Goal: Information Seeking & Learning: Learn about a topic

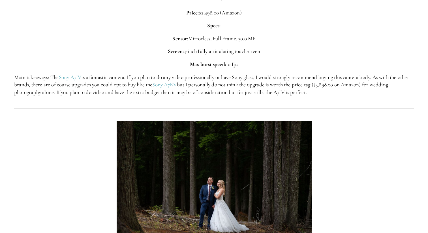
scroll to position [1201, 0]
drag, startPoint x: 175, startPoint y: 97, endPoint x: 220, endPoint y: 89, distance: 45.4
click at [220, 89] on div "Sony A7 IV Price: $2,498.00 (Amazon) Specs: Sensor: Mirrorless, Full Frame, 30.…" at bounding box center [213, 43] width 409 height 115
click at [193, 90] on p "Main takeaways: The Sony A7IV is a fantastic camera. If you plan to do any vide…" at bounding box center [214, 84] width 400 height 23
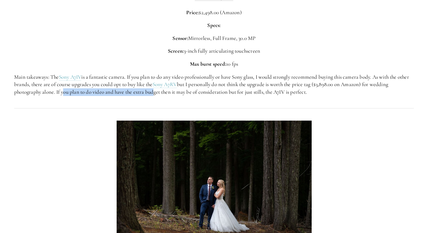
drag, startPoint x: 61, startPoint y: 93, endPoint x: 151, endPoint y: 93, distance: 89.7
click at [151, 93] on p "Main takeaways: The Sony A7IV is a fantastic camera. If you plan to do any vide…" at bounding box center [214, 84] width 400 height 23
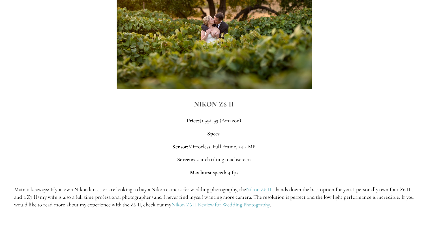
scroll to position [816, 0]
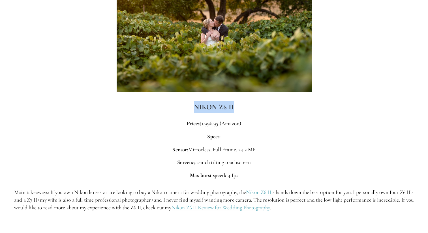
drag, startPoint x: 237, startPoint y: 106, endPoint x: 192, endPoint y: 106, distance: 45.3
click at [192, 106] on h3 "Nikon Z6 II" at bounding box center [214, 106] width 400 height 11
copy strong "Nikon Z6 II"
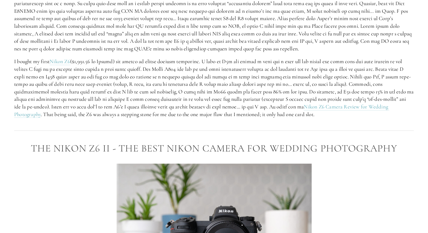
scroll to position [1202, 0]
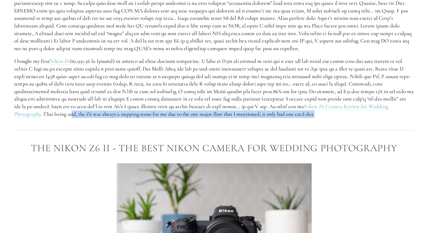
drag, startPoint x: 72, startPoint y: 109, endPoint x: 184, endPoint y: 112, distance: 111.9
click at [184, 112] on div "I bought my first Nikon Z6 Nikon Z6 Camera Review for Wedding Photography . Tha…" at bounding box center [213, 55] width 409 height 136
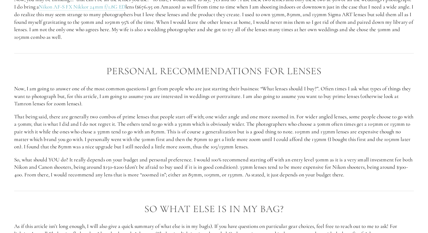
scroll to position [2183, 0]
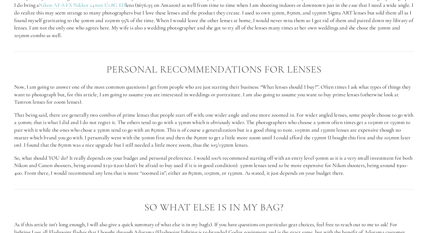
click at [40, 154] on p "So, what should YOU do? It really depends on your budget and personal preferenc…" at bounding box center [214, 165] width 400 height 23
click at [27, 187] on div at bounding box center [213, 189] width 409 height 15
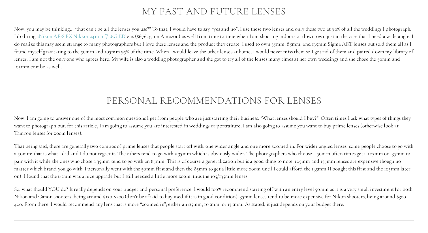
scroll to position [2153, 0]
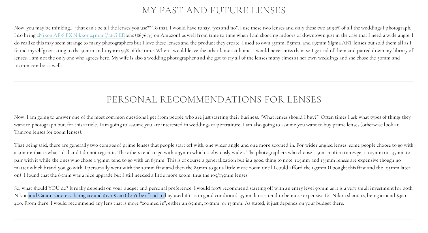
drag, startPoint x: 39, startPoint y: 186, endPoint x: 177, endPoint y: 188, distance: 137.9
click at [177, 188] on p "So, what should YOU do? It really depends on your budget and personal preferenc…" at bounding box center [214, 195] width 400 height 23
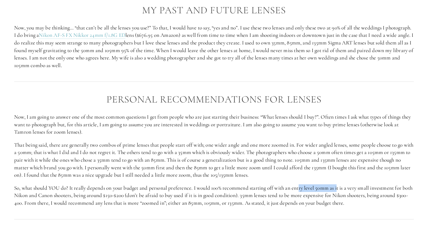
drag, startPoint x: 312, startPoint y: 181, endPoint x: 339, endPoint y: 182, distance: 27.2
click at [339, 184] on p "So, what should YOU do? It really depends on your budget and personal preferenc…" at bounding box center [214, 195] width 400 height 23
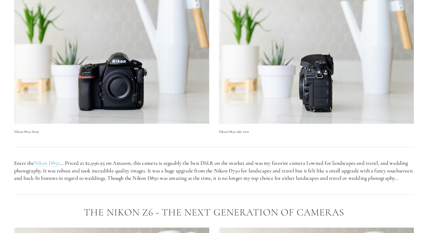
scroll to position [740, 0]
